Goal: Task Accomplishment & Management: Manage account settings

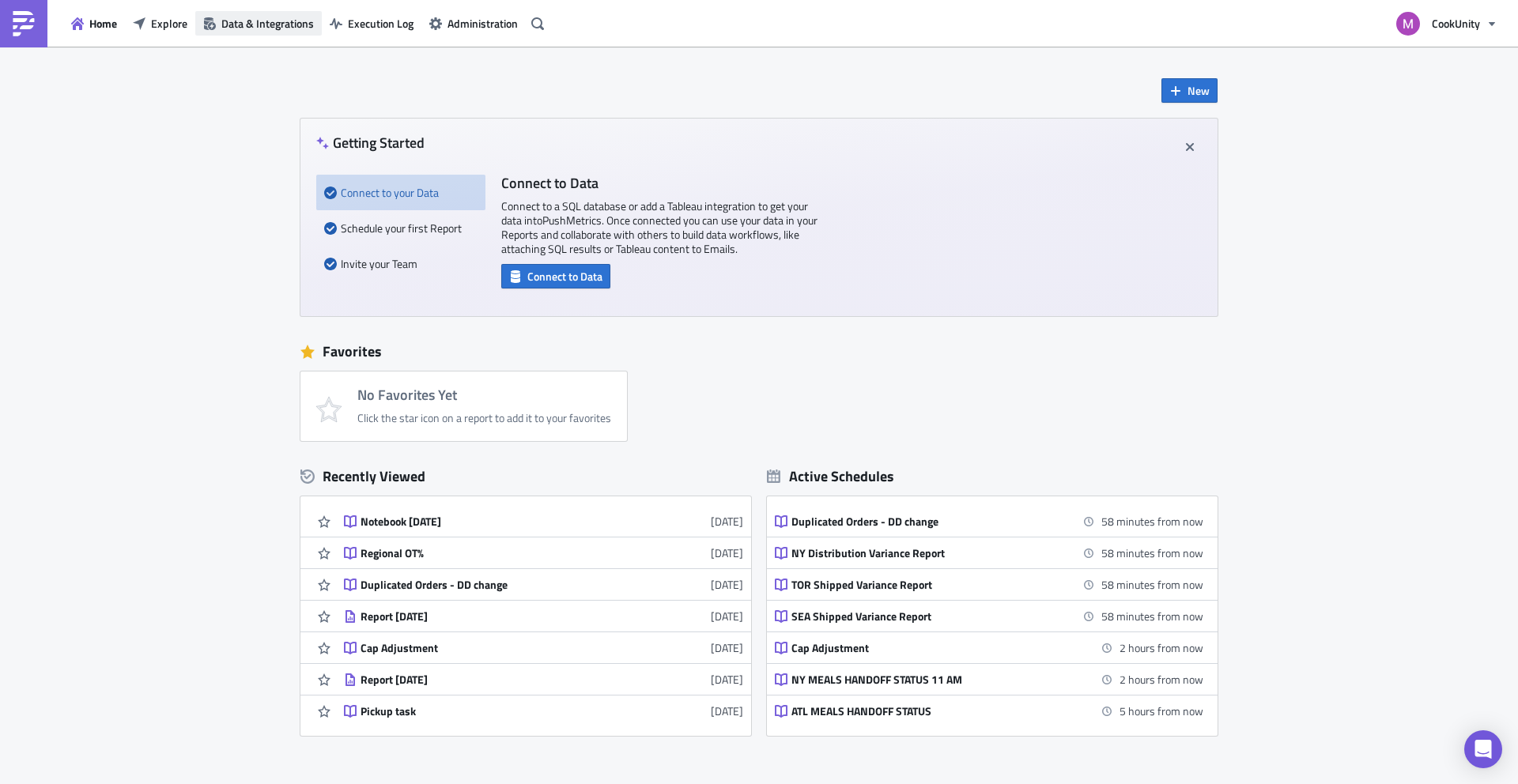
click at [253, 27] on span "Data & Integrations" at bounding box center [267, 23] width 92 height 16
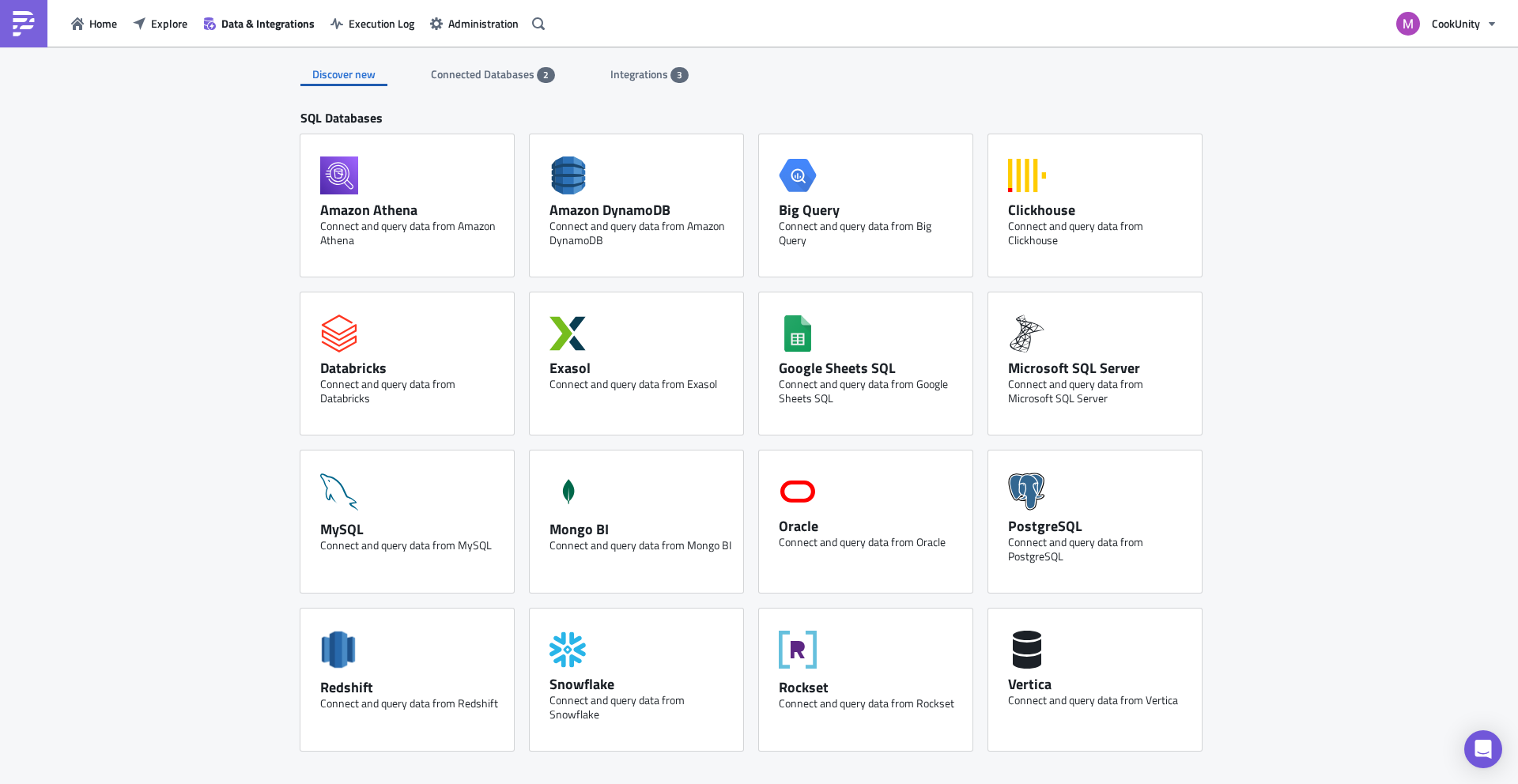
click at [509, 88] on div "Discover new Connected Databases 2 Integrations 3 SQL Databases Amazon Athena C…" at bounding box center [759, 667] width 948 height 1242
click at [513, 80] on span "Connected Databases" at bounding box center [484, 74] width 106 height 16
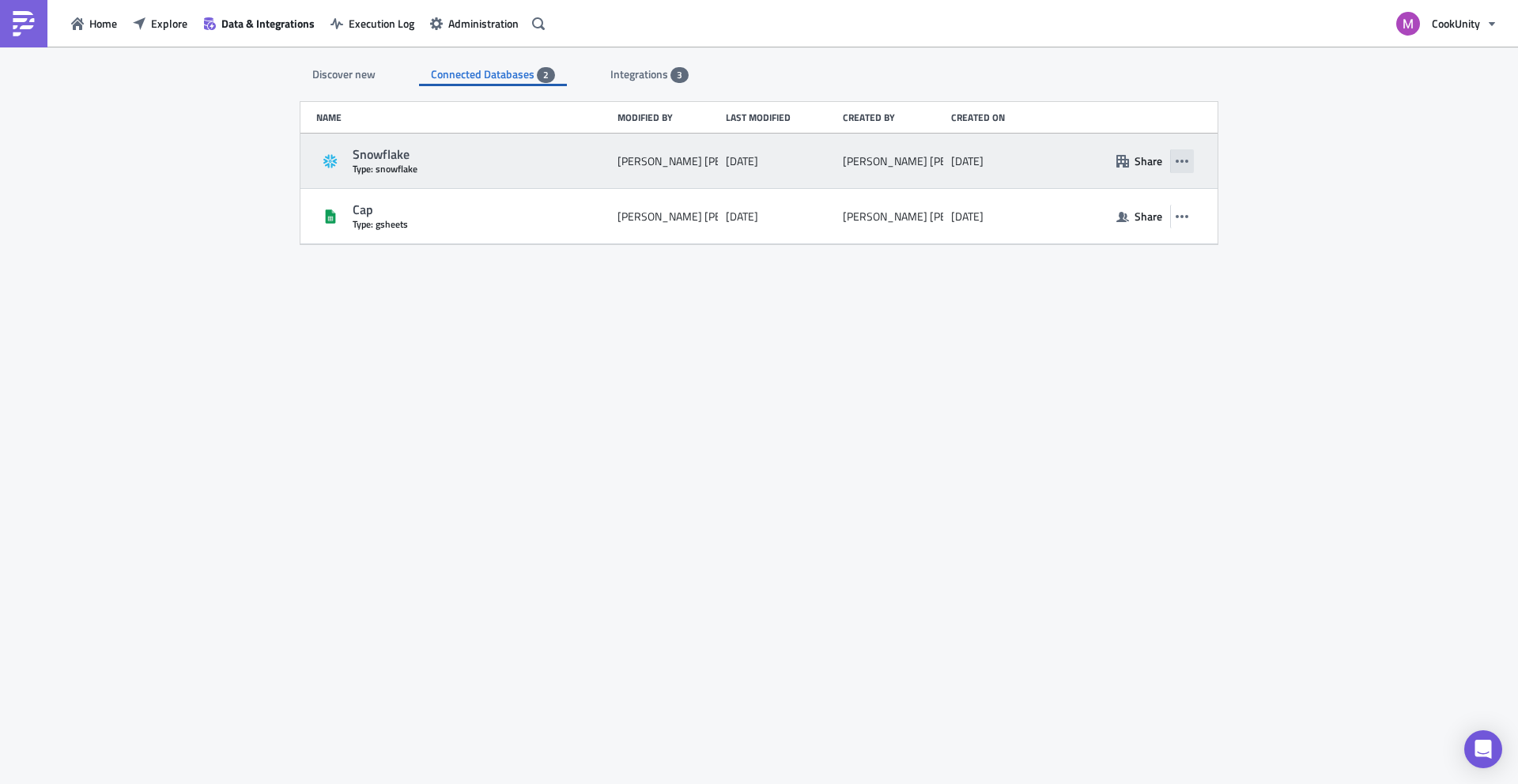
click at [1187, 167] on button "button" at bounding box center [1182, 161] width 24 height 24
click at [1148, 156] on span "Share" at bounding box center [1148, 160] width 27 height 16
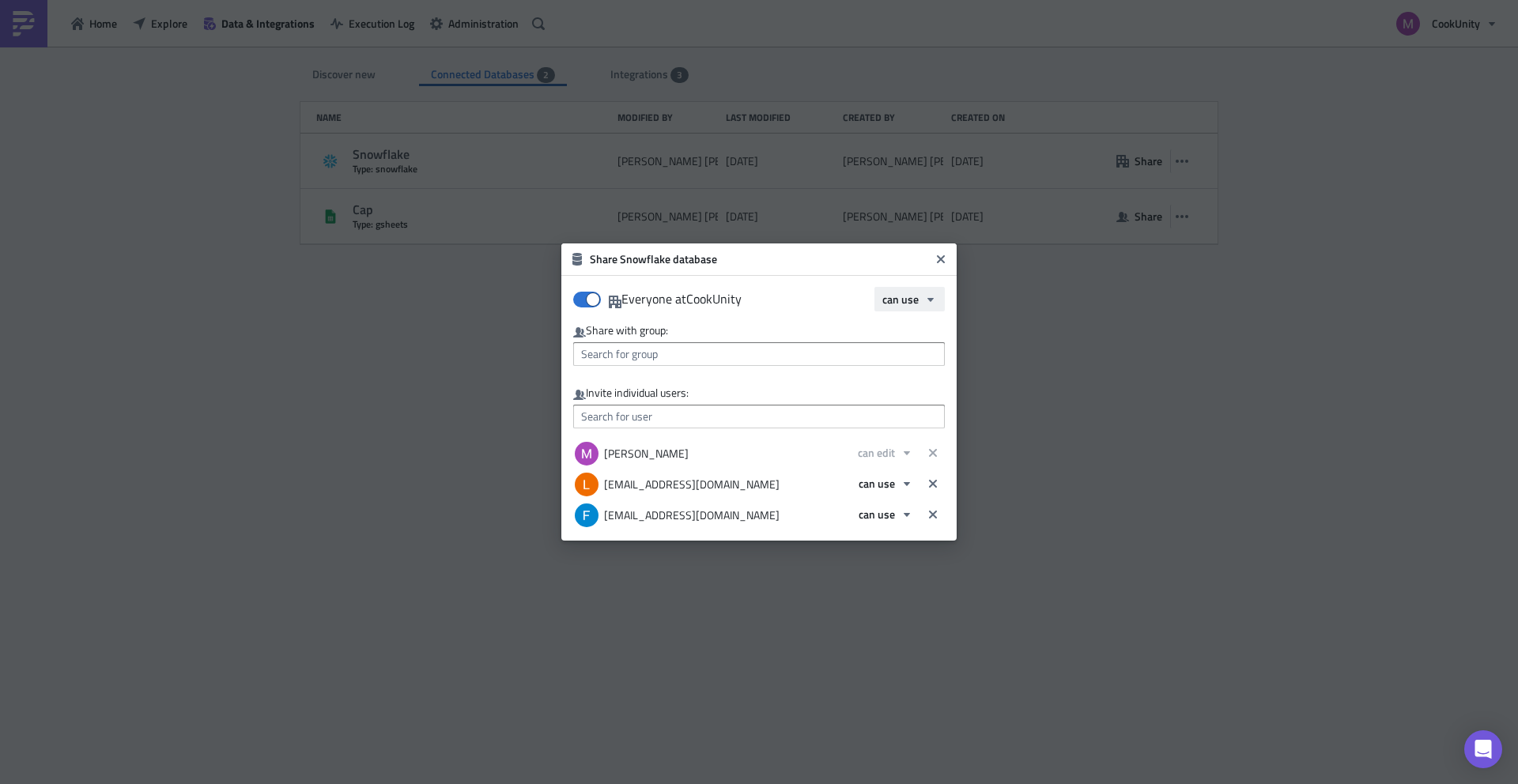
click at [915, 307] on button "can use" at bounding box center [909, 299] width 70 height 25
click at [901, 371] on div "can edit" at bounding box center [950, 374] width 131 height 15
click at [888, 512] on span "can use" at bounding box center [877, 514] width 36 height 16
click at [878, 583] on div "can edit" at bounding box center [926, 589] width 131 height 15
click at [943, 261] on icon "Close" at bounding box center [940, 259] width 8 height 8
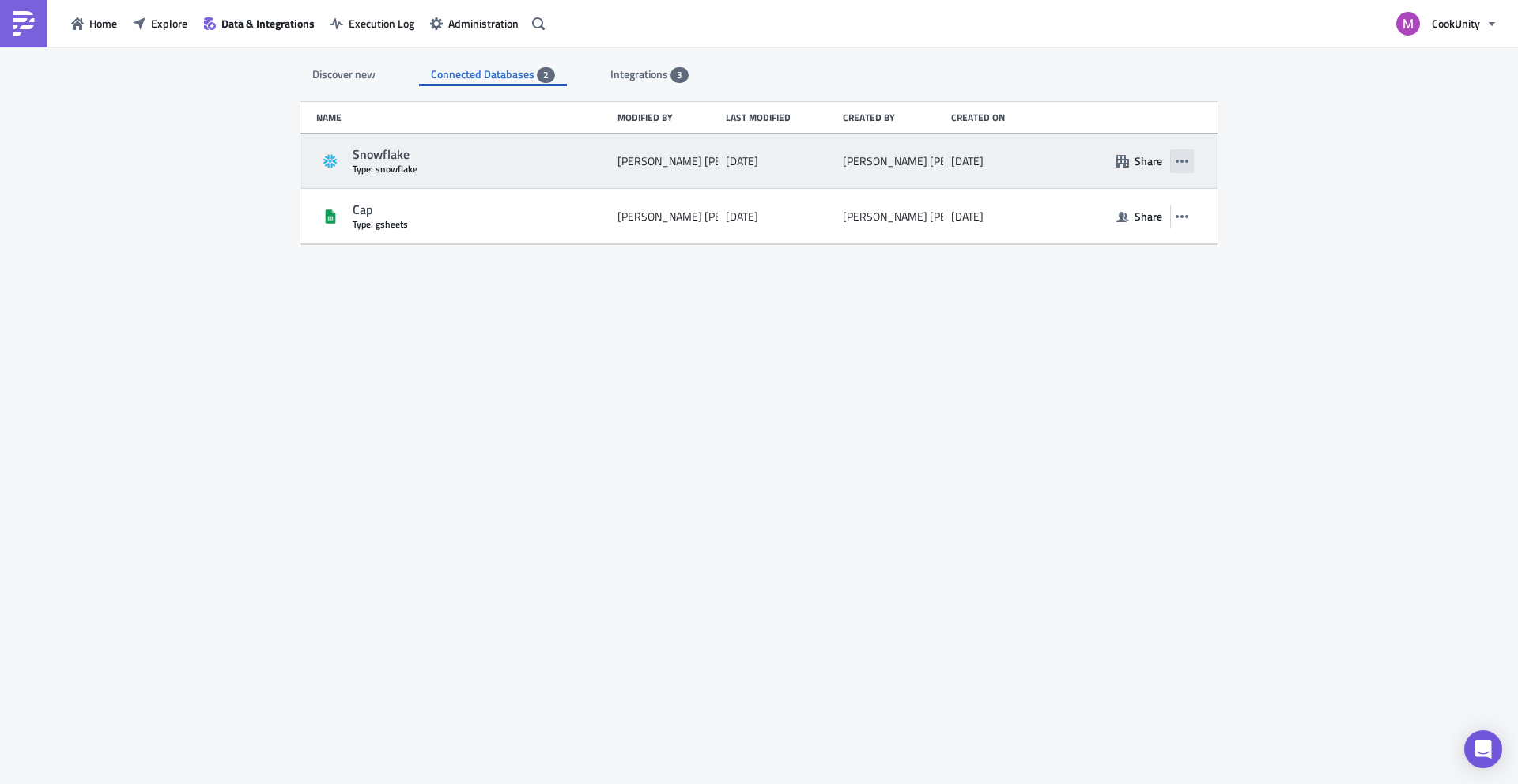
click at [1186, 166] on icon "button" at bounding box center [1182, 161] width 13 height 13
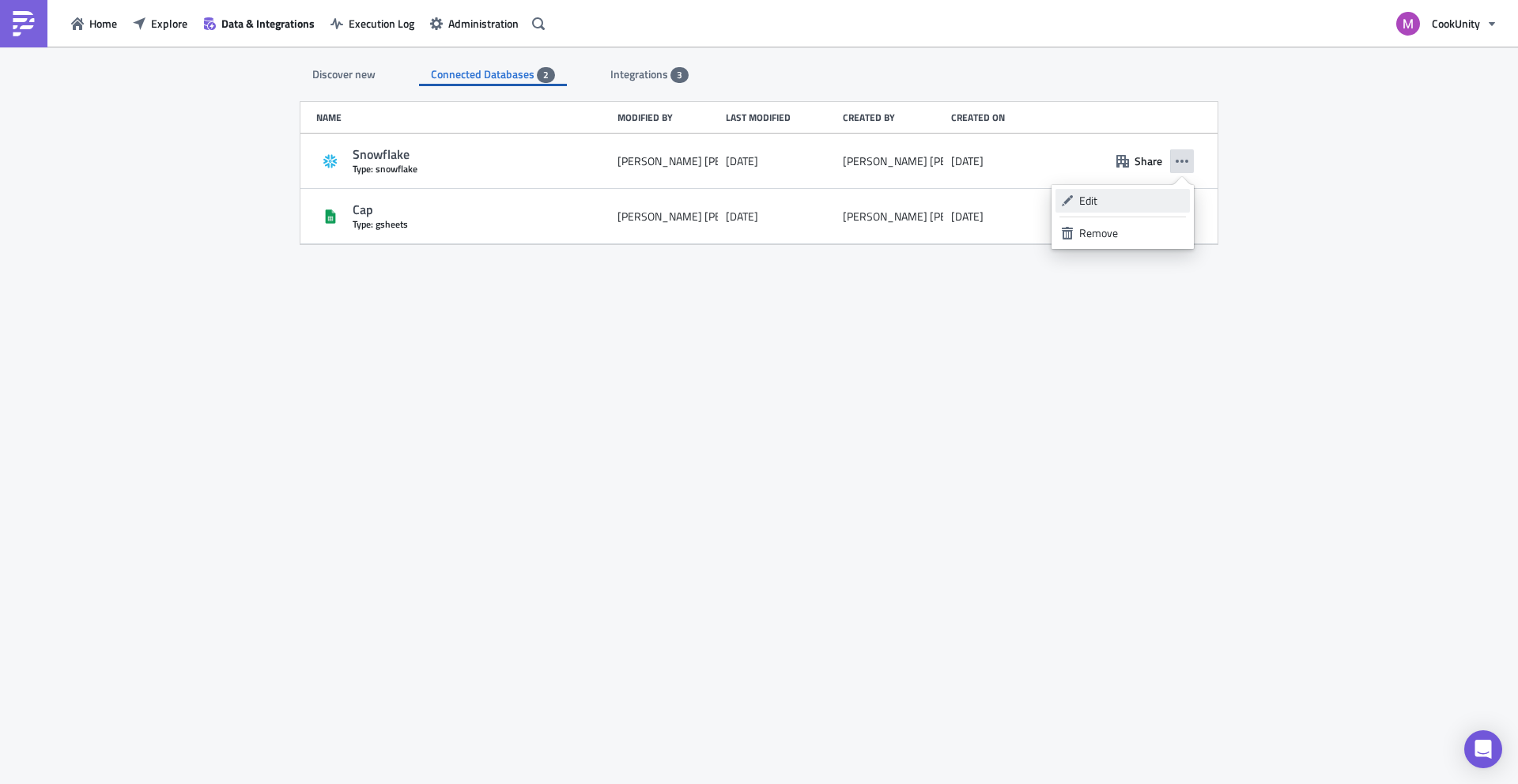
click at [1096, 194] on div "Edit" at bounding box center [1131, 201] width 105 height 15
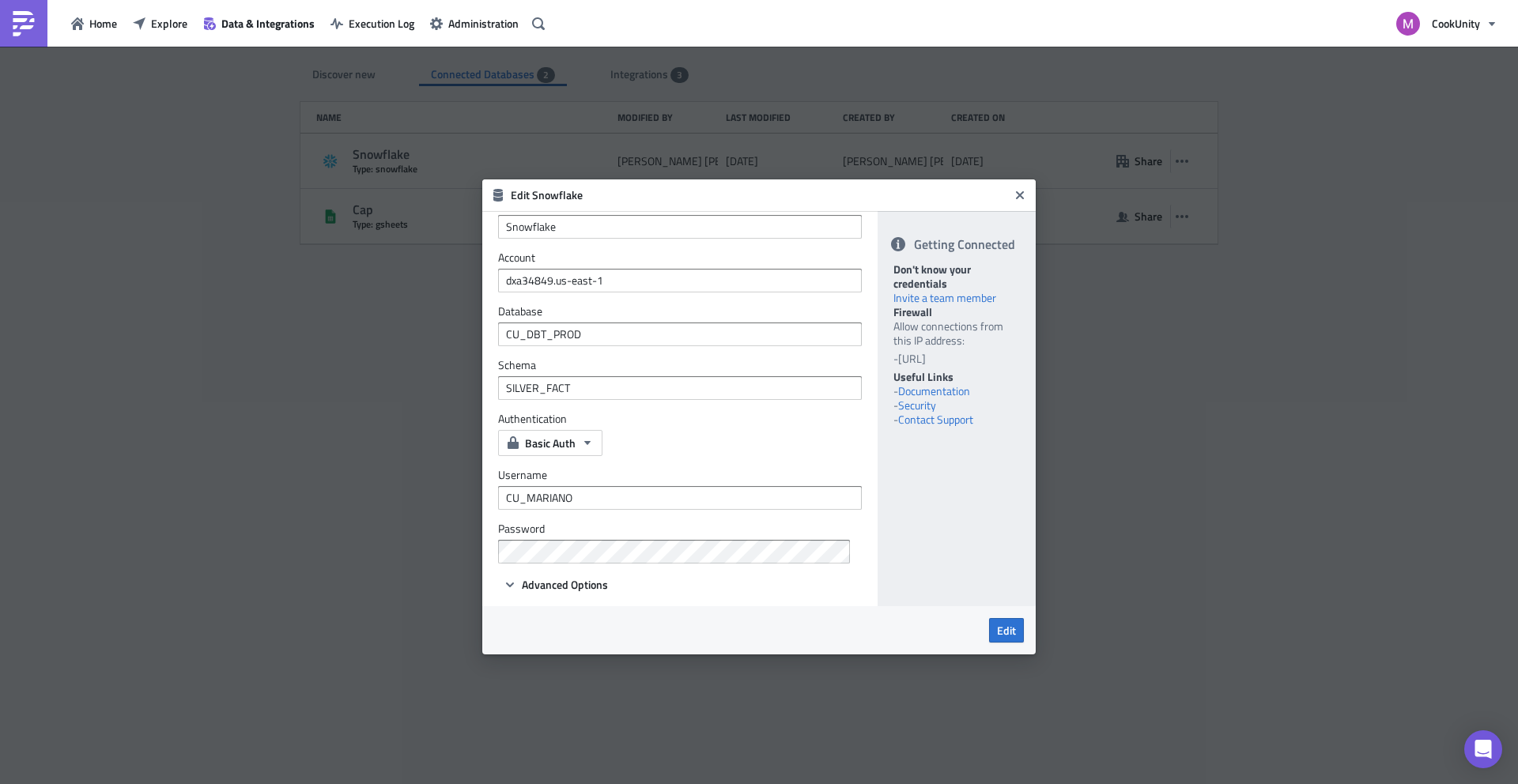
scroll to position [85, 0]
click at [511, 579] on icon "button" at bounding box center [510, 580] width 8 height 5
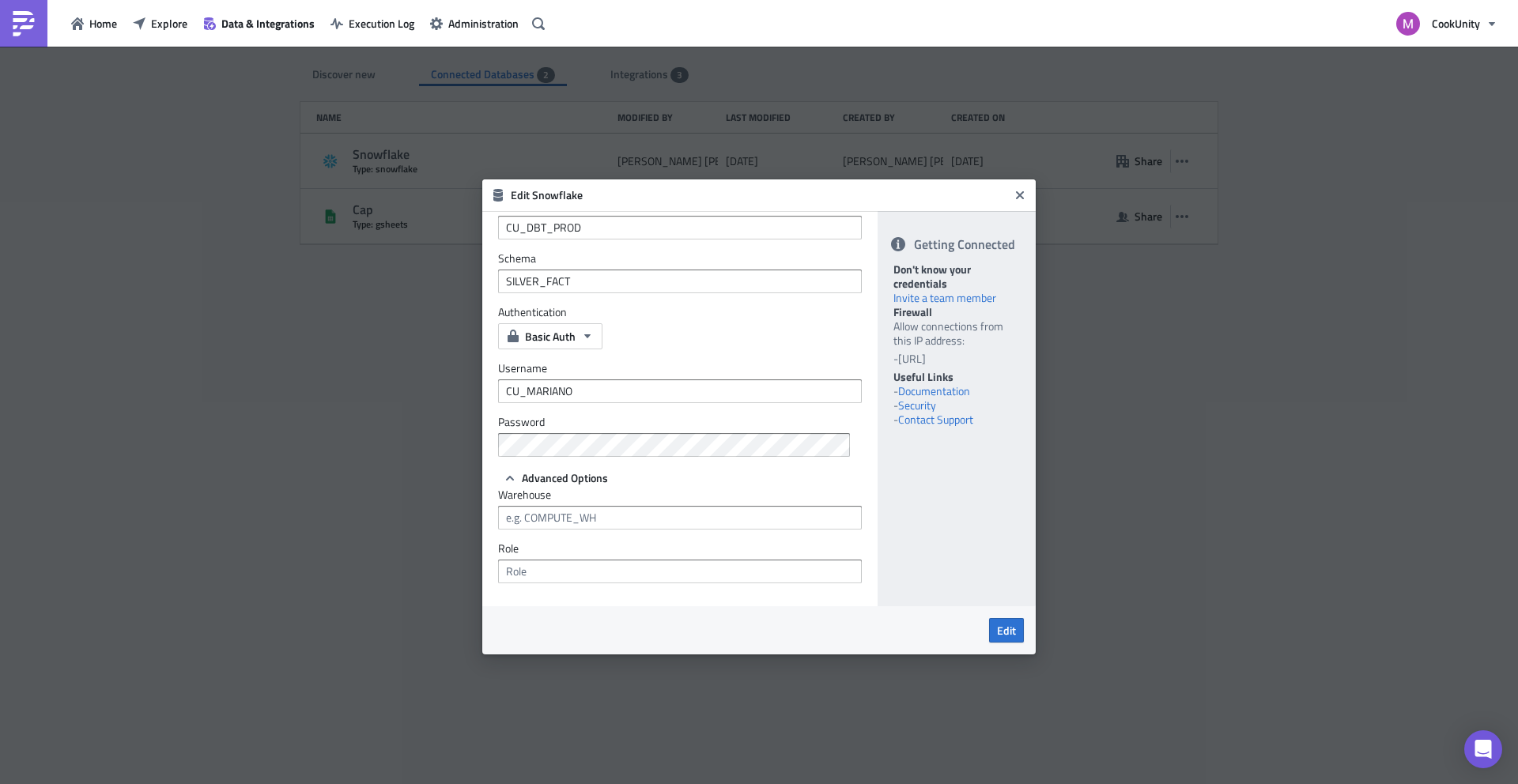
scroll to position [192, 0]
click at [587, 511] on input "text" at bounding box center [679, 513] width 364 height 24
click at [543, 569] on input "text" at bounding box center [679, 567] width 364 height 24
paste input "ADHOC_REPORTING"
type input "ADHOC_REPORTING"
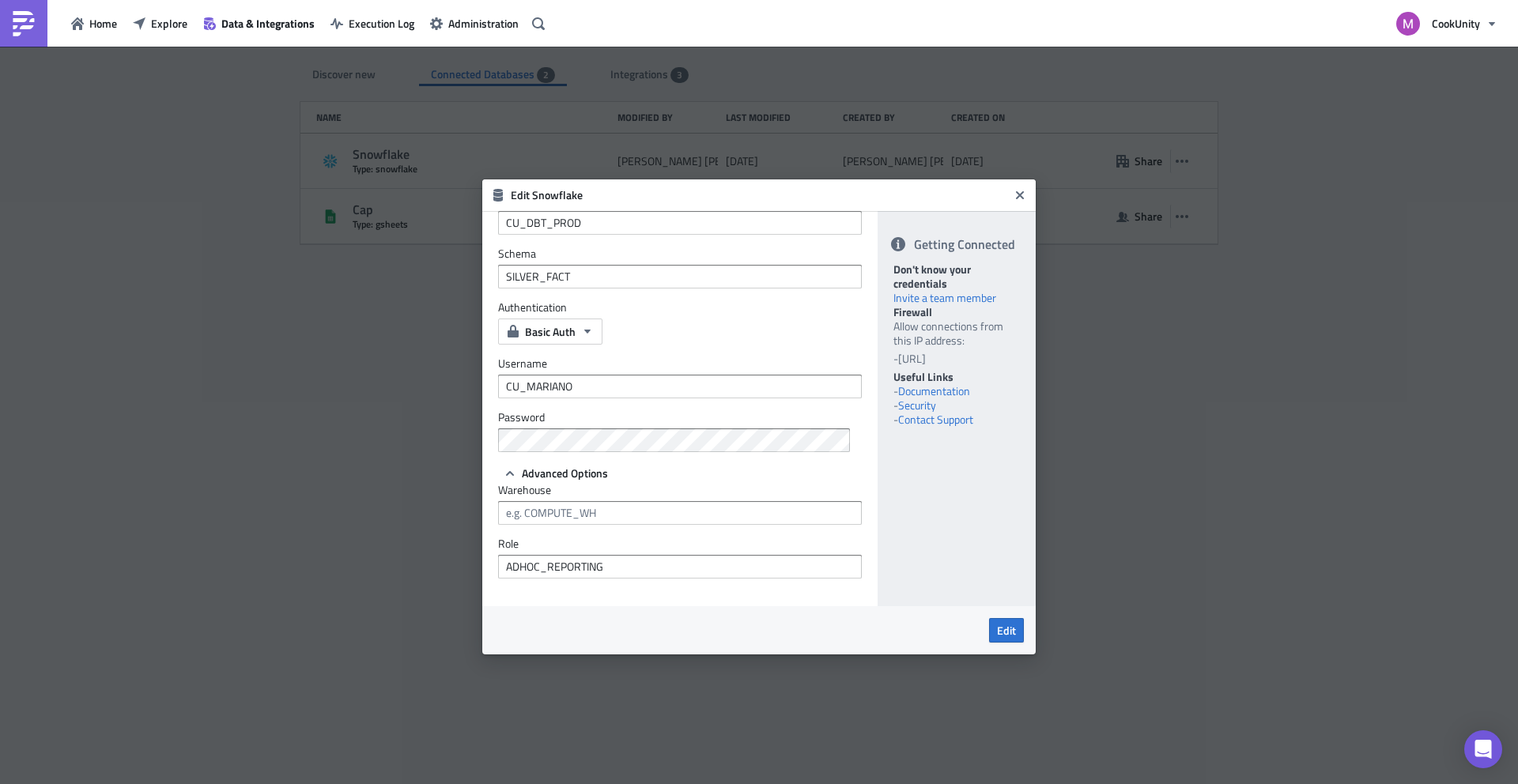
click at [973, 511] on div "Getting Connected Don't know your credentials Invite a team member Firewall All…" at bounding box center [955, 409] width 158 height 396
click at [1002, 628] on span "Edit" at bounding box center [1006, 630] width 19 height 16
click at [608, 518] on input "text" at bounding box center [679, 513] width 364 height 24
type input "READ_ONLY"
click at [1013, 631] on span "Edit" at bounding box center [1006, 630] width 19 height 16
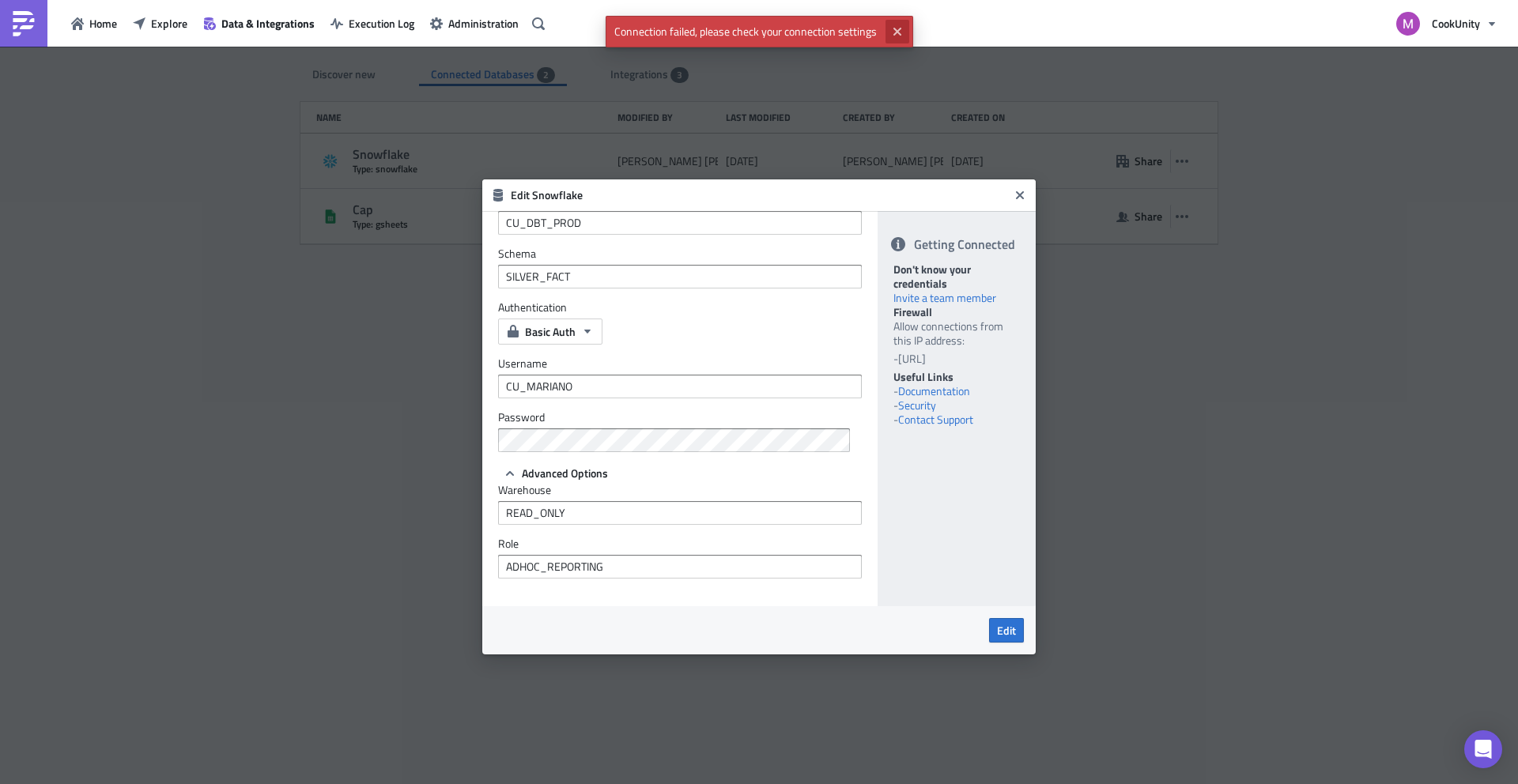
click at [893, 31] on icon "Close" at bounding box center [897, 32] width 13 height 13
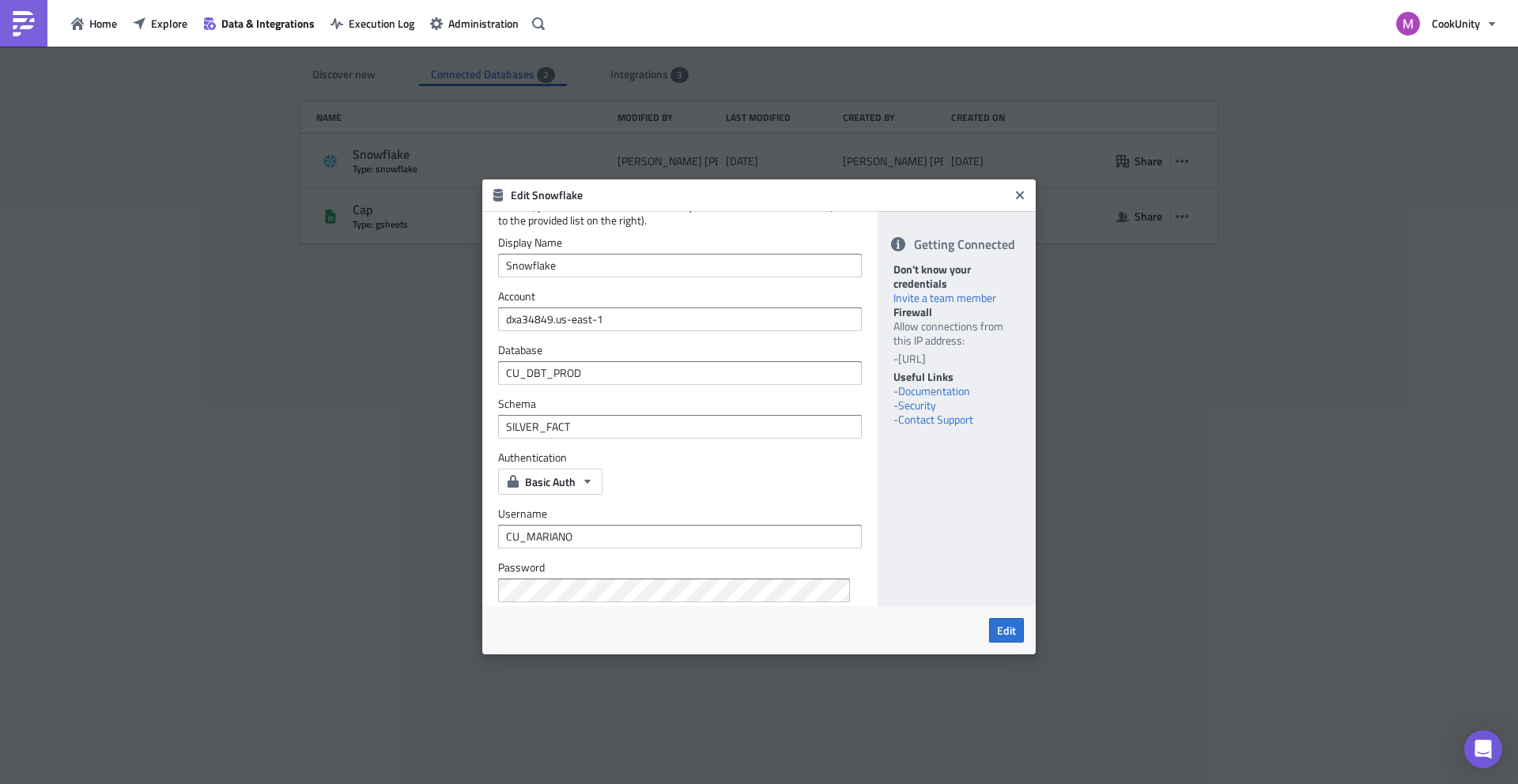
scroll to position [0, 0]
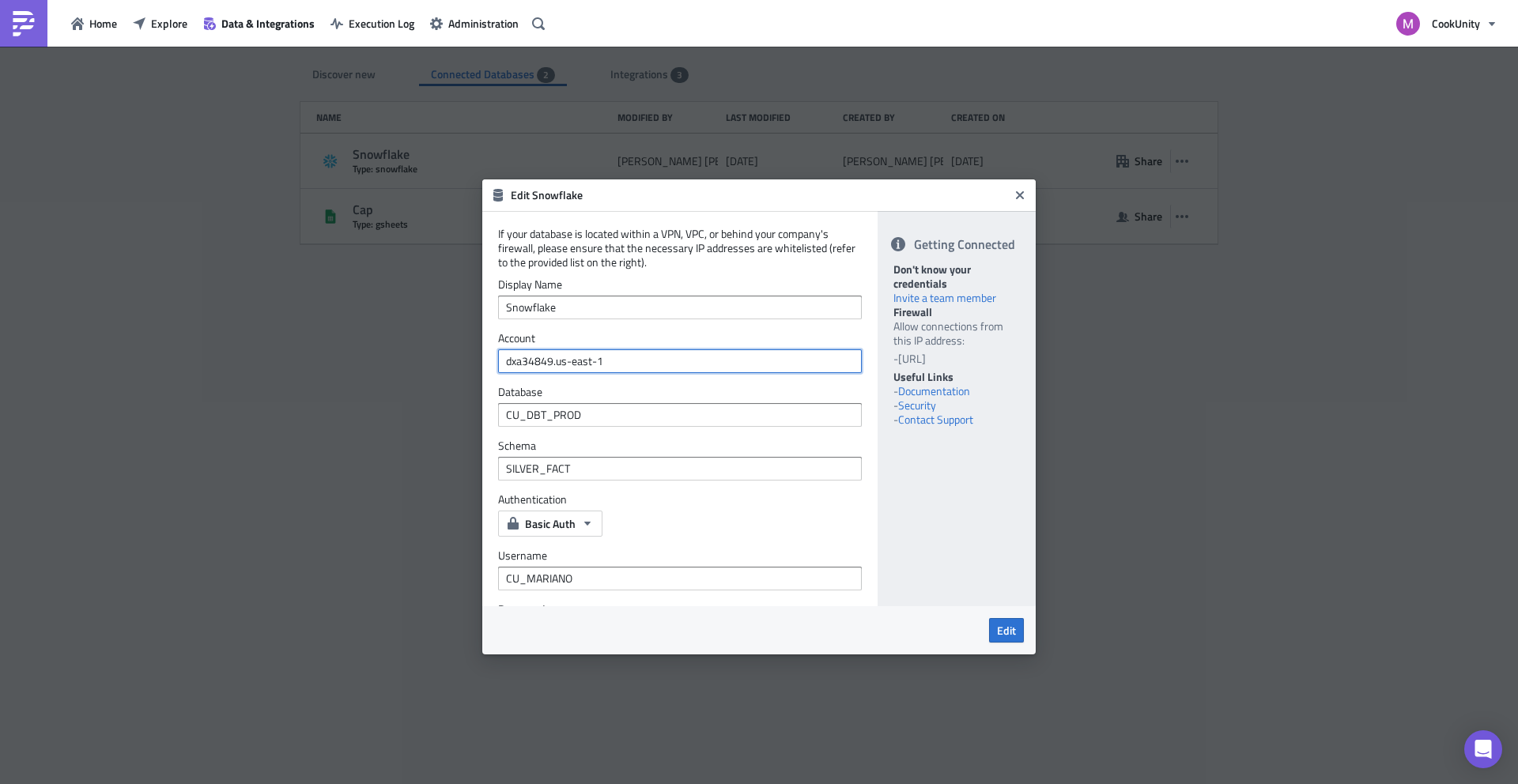
click at [789, 366] on input "dxa34849.us-east-1" at bounding box center [679, 361] width 364 height 24
click at [925, 361] on li "[URL]" at bounding box center [958, 359] width 122 height 15
click at [585, 522] on icon "button" at bounding box center [587, 523] width 6 height 4
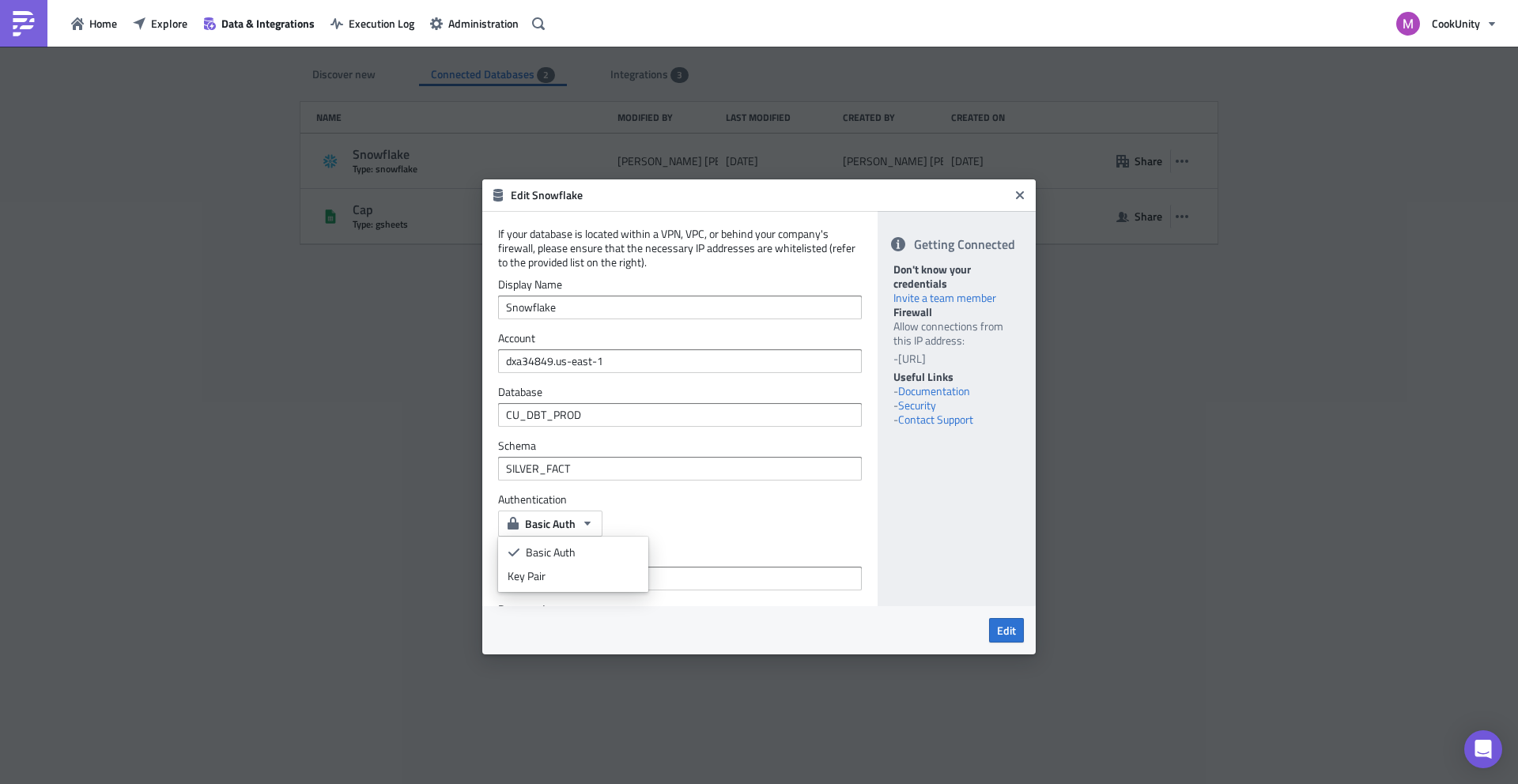
click at [669, 514] on div "Basic Auth" at bounding box center [679, 523] width 364 height 26
click at [686, 343] on label "Account" at bounding box center [679, 338] width 364 height 15
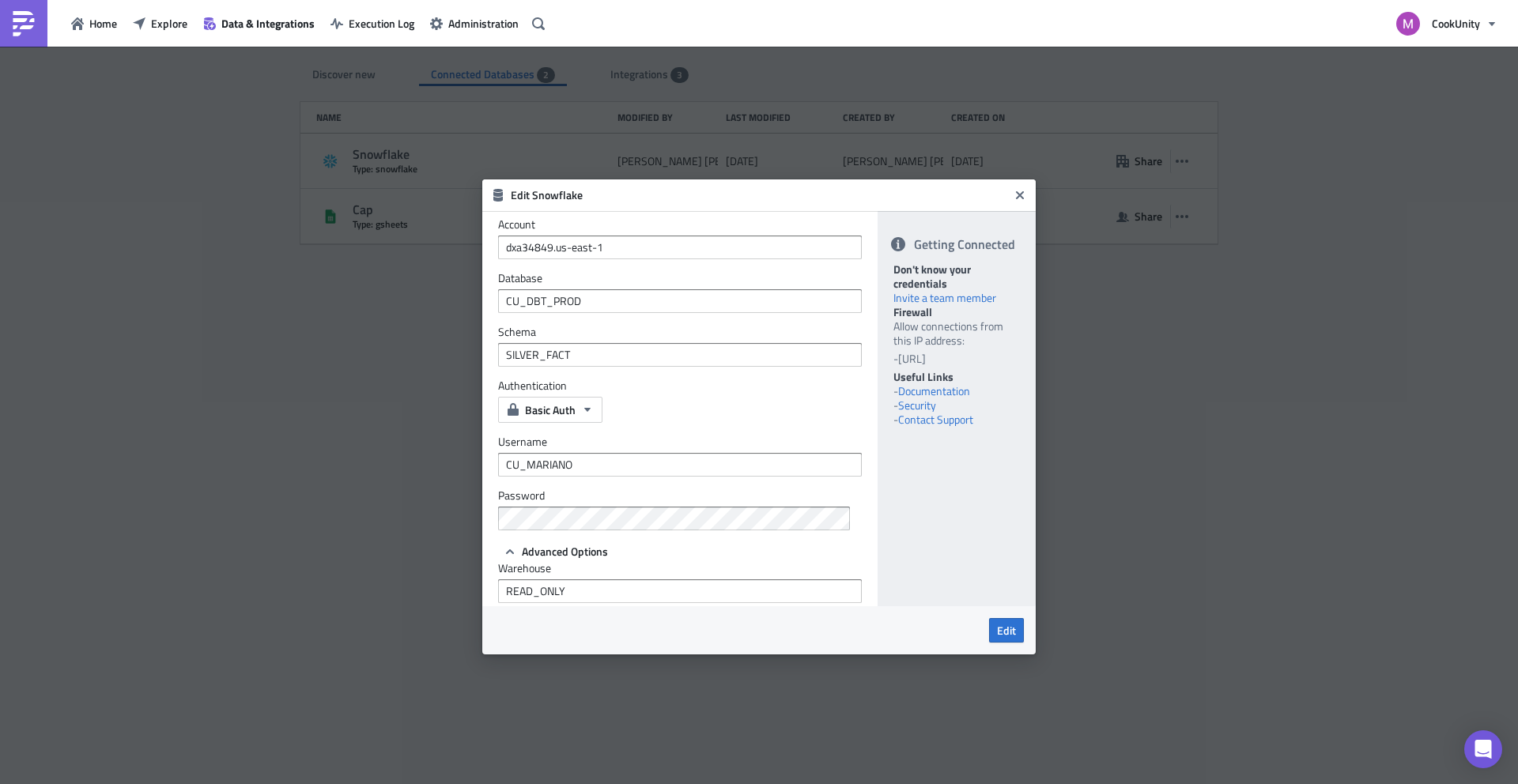
click at [940, 392] on link "Documentation" at bounding box center [934, 391] width 72 height 16
click at [605, 235] on input "dxa34849.us-east-1" at bounding box center [679, 247] width 364 height 24
paste input "."
type input "dxa34849.us-east-1"
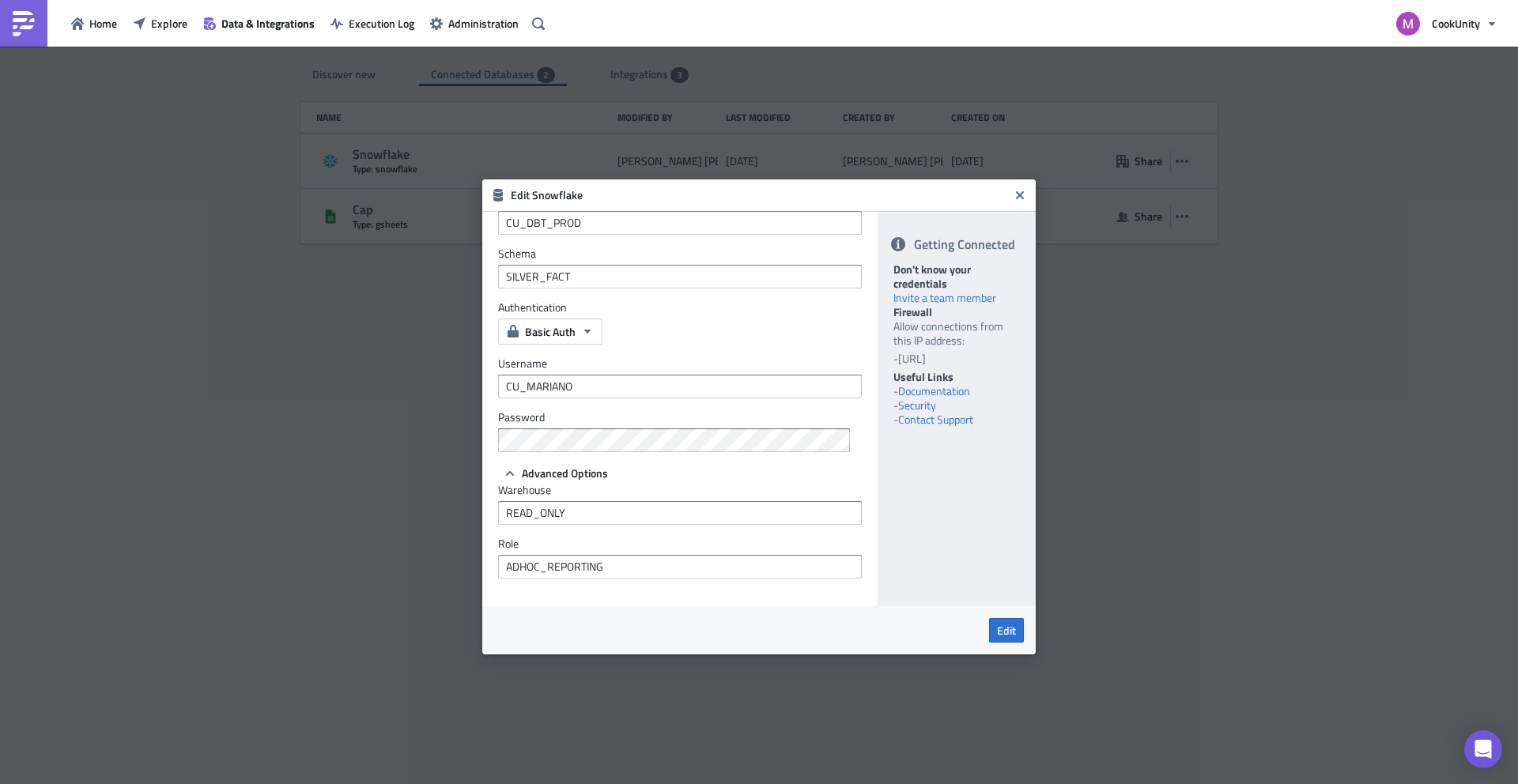
scroll to position [0, 0]
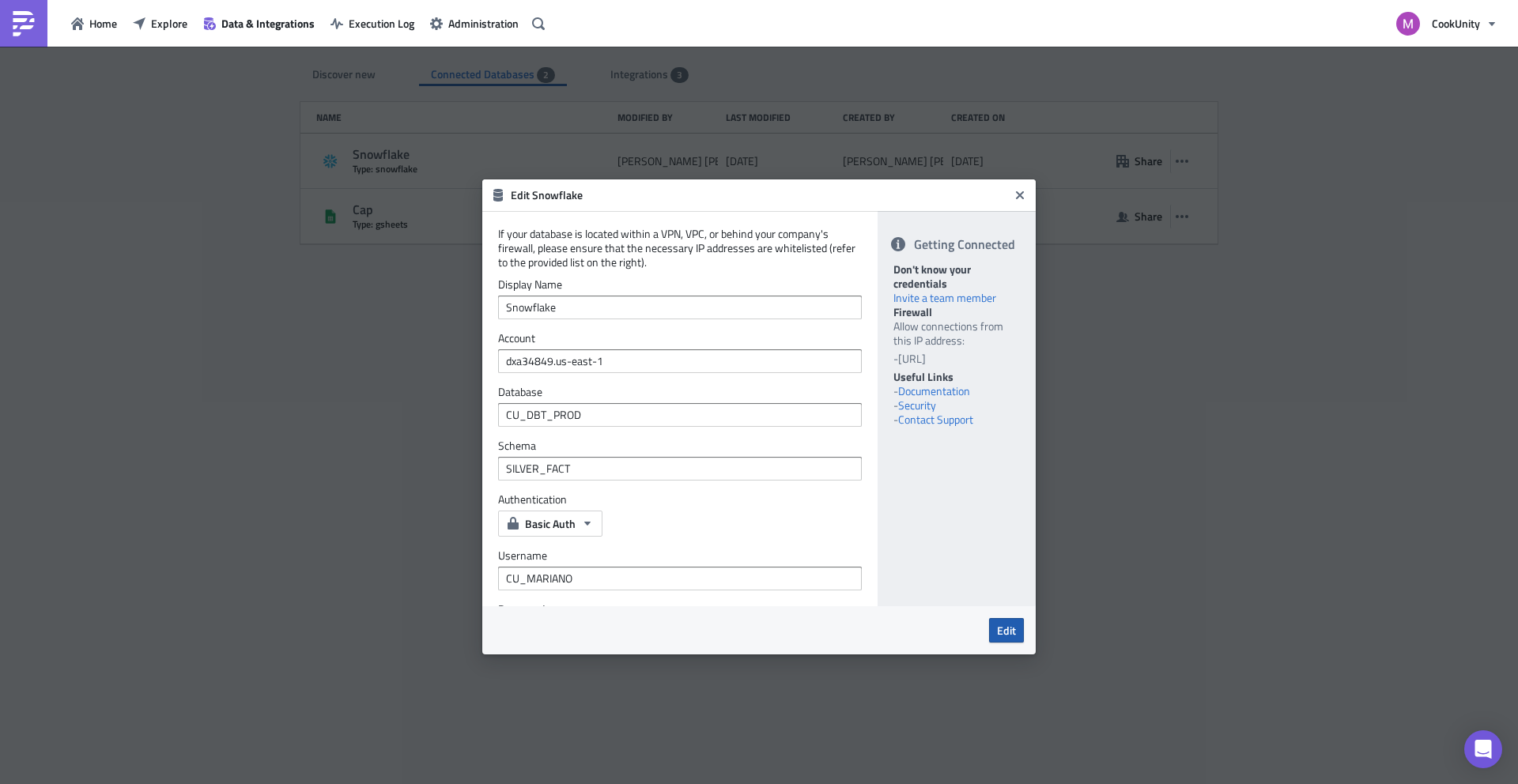
click at [1002, 631] on span "Edit" at bounding box center [1006, 630] width 19 height 16
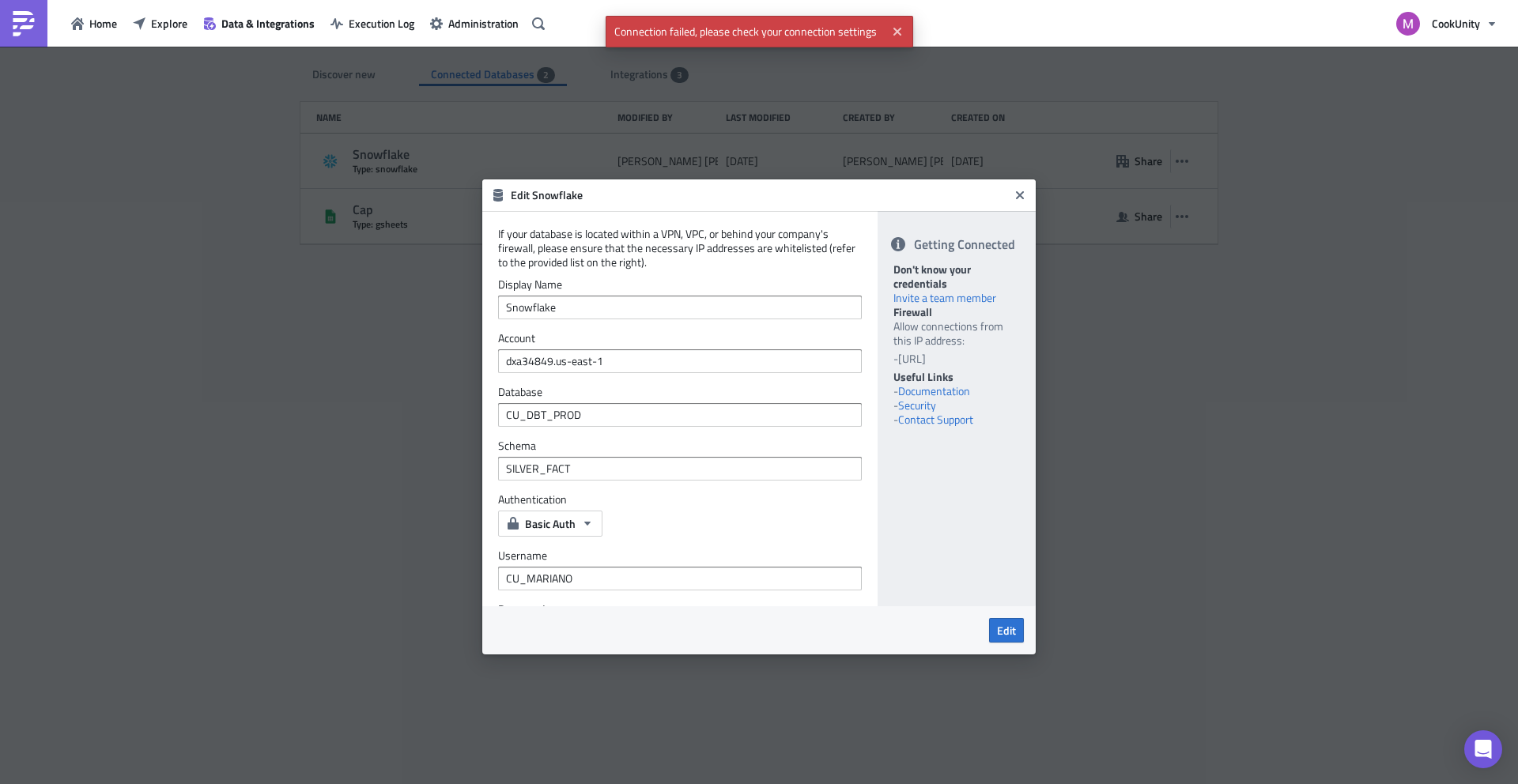
click at [687, 29] on span "Connection failed, please check your connection settings" at bounding box center [745, 31] width 280 height 32
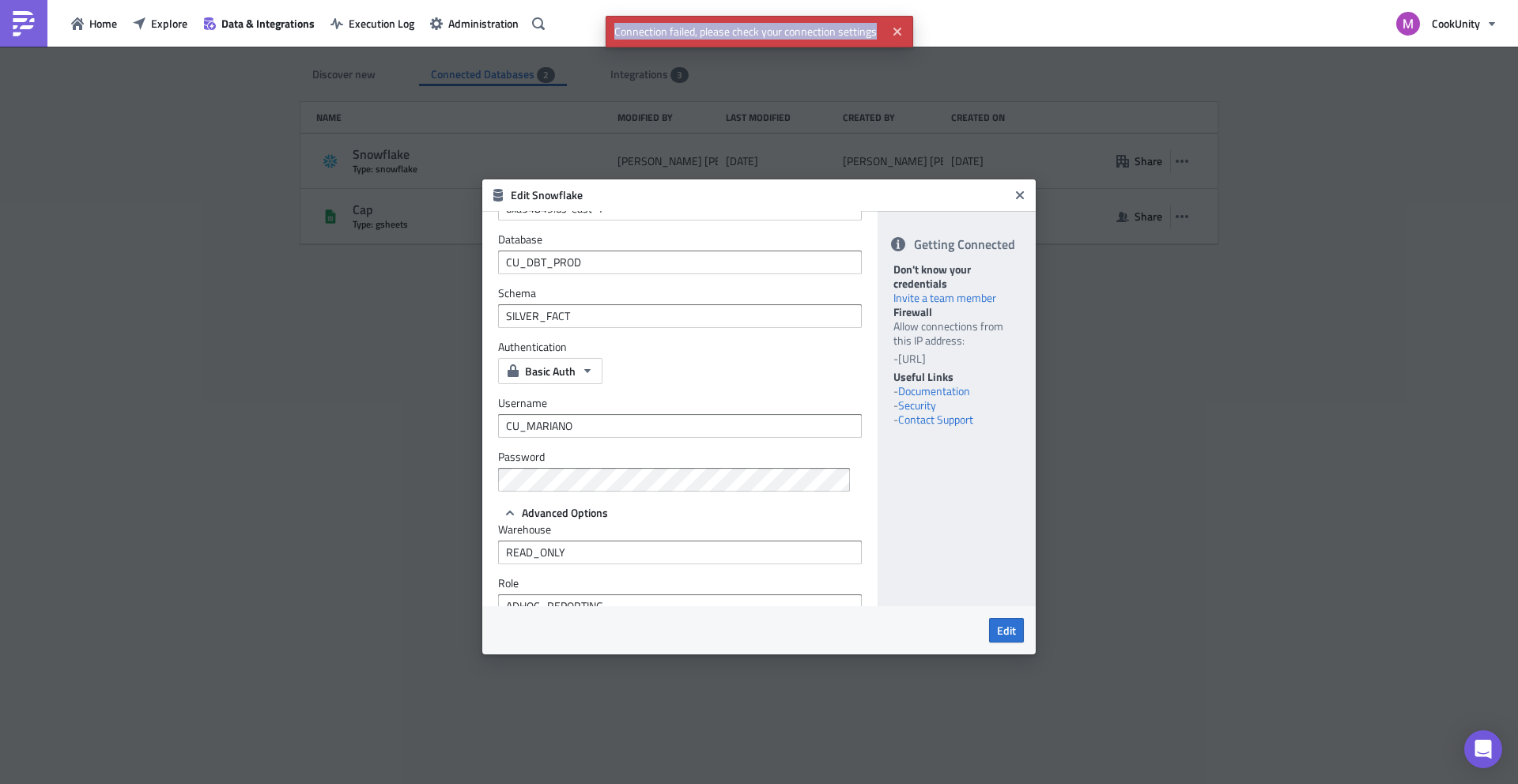
scroll to position [192, 0]
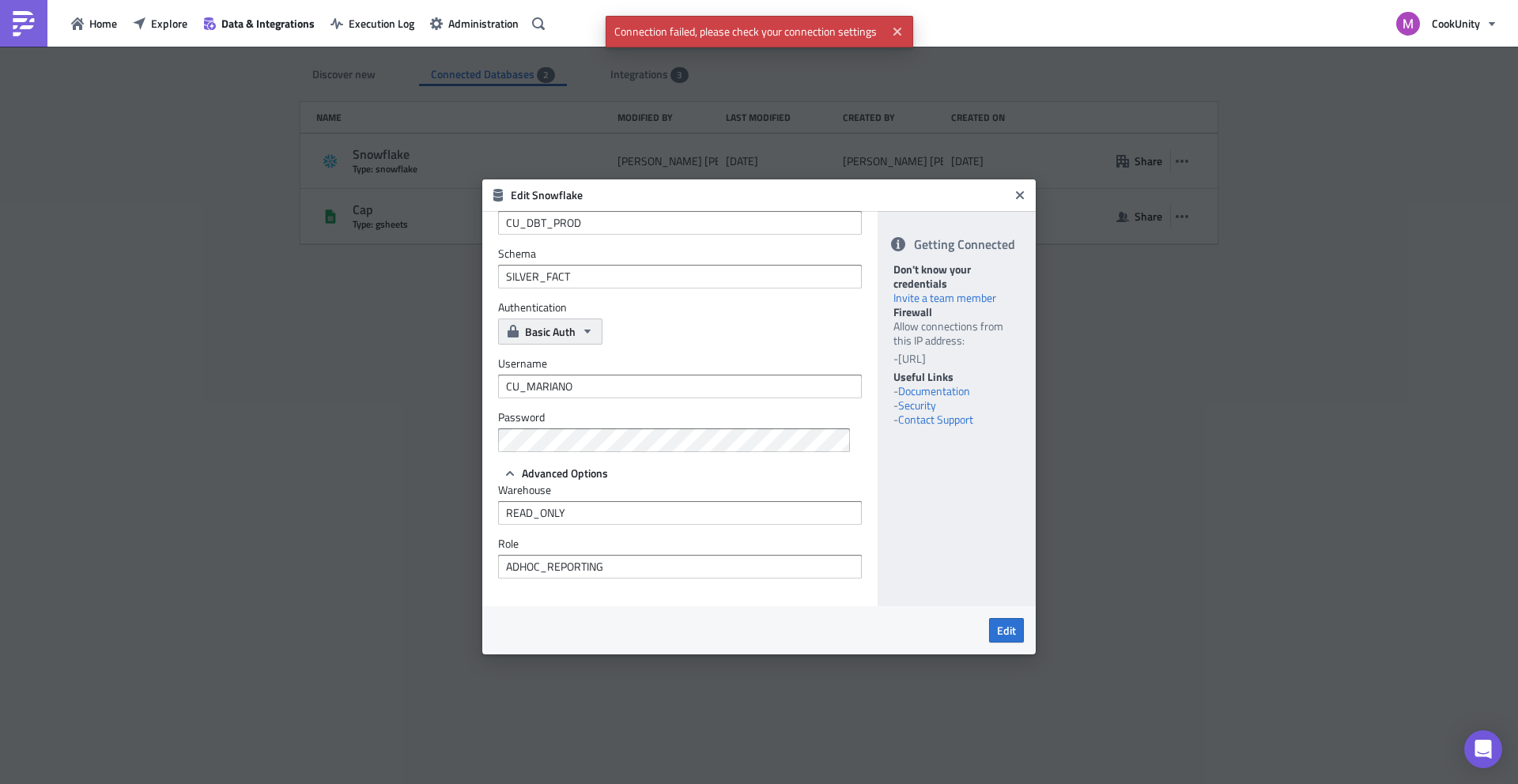
click at [573, 334] on span "Basic Auth" at bounding box center [550, 332] width 50 height 16
click at [681, 334] on div "Basic Auth" at bounding box center [679, 331] width 364 height 26
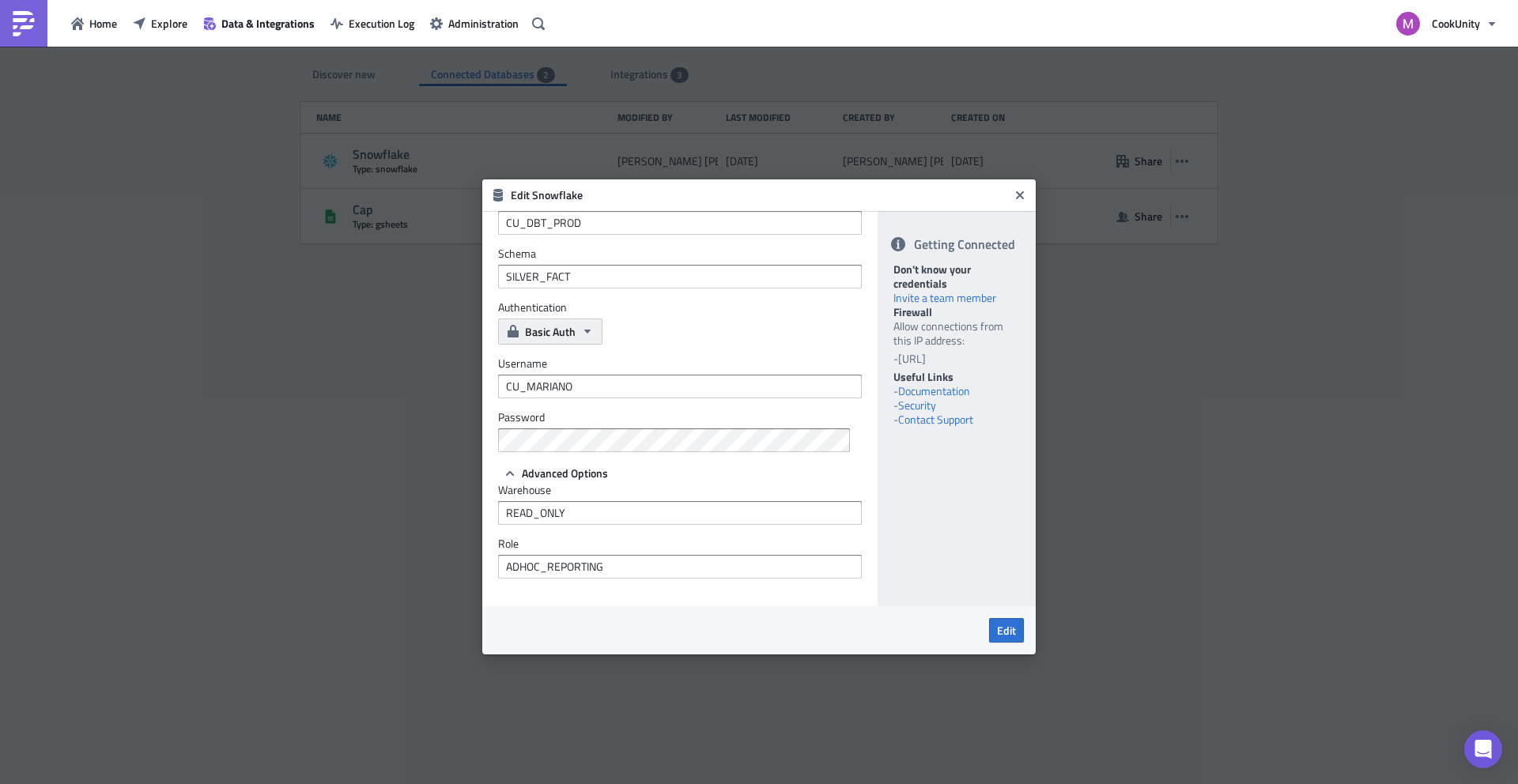
click at [585, 334] on icon "button" at bounding box center [587, 331] width 13 height 13
click at [556, 376] on link "Key Pair" at bounding box center [573, 384] width 142 height 24
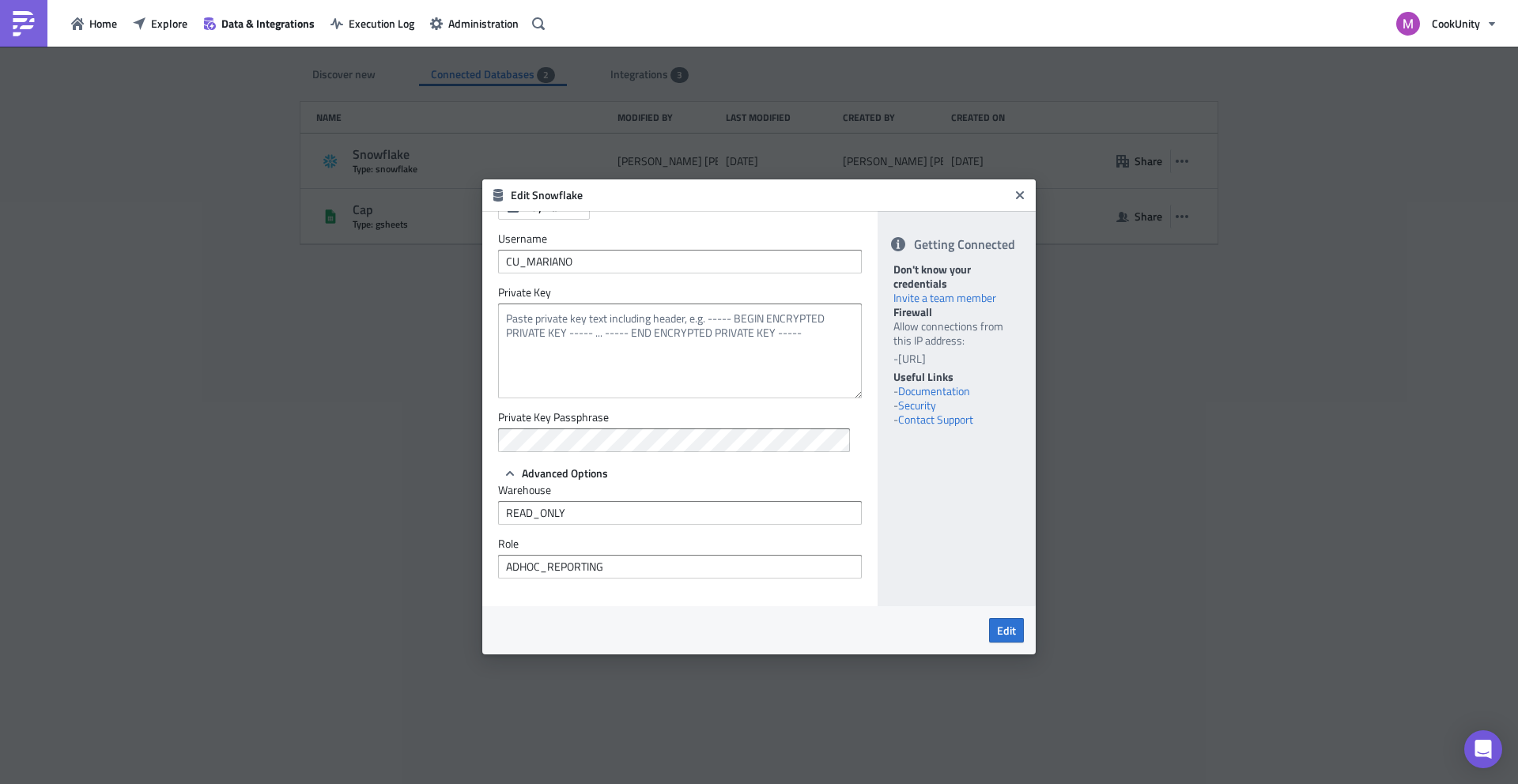
scroll to position [317, 0]
